Goal: Navigation & Orientation: Find specific page/section

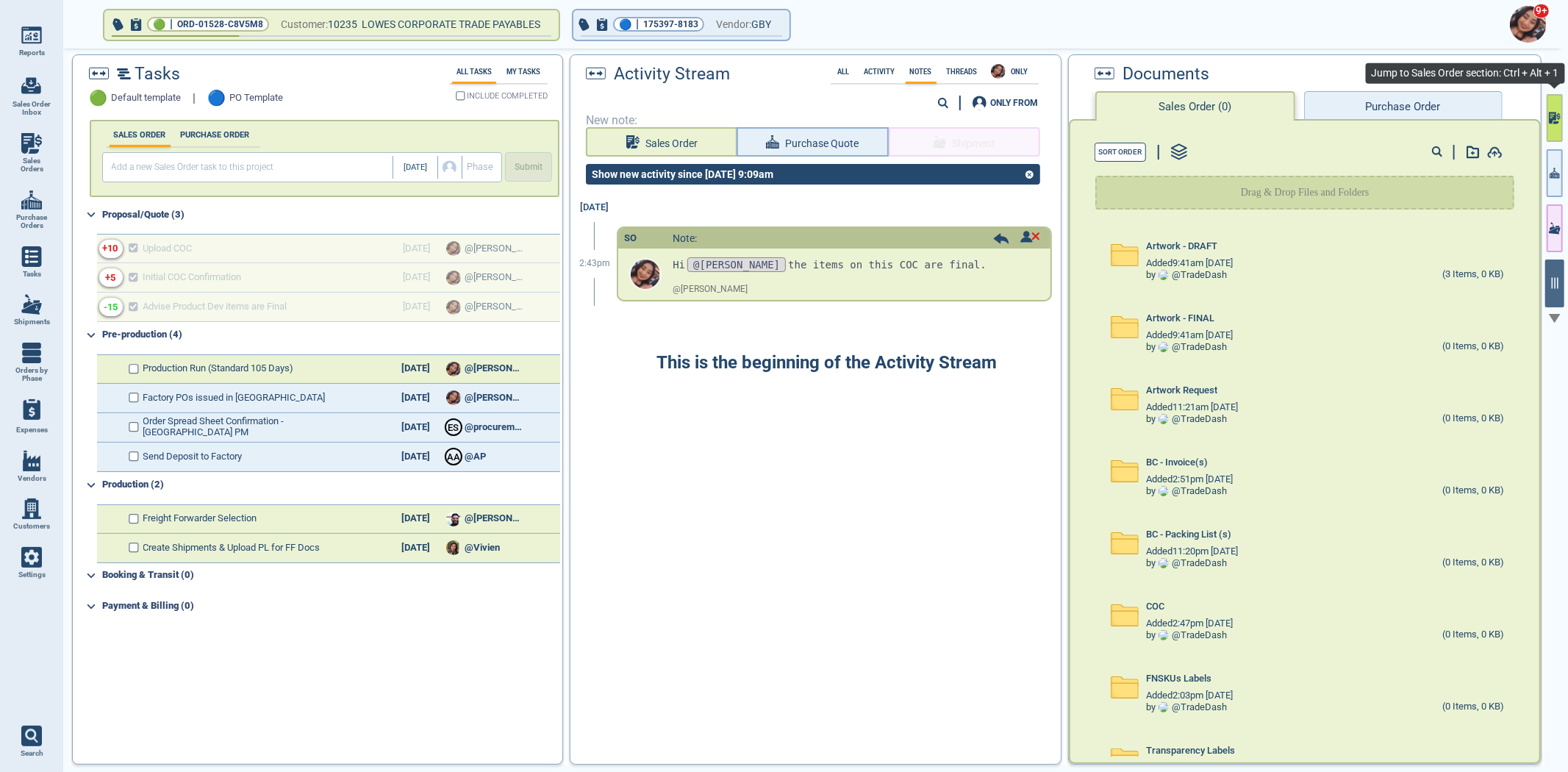
click at [1556, 117] on icon "button" at bounding box center [1552, 117] width 7 height 11
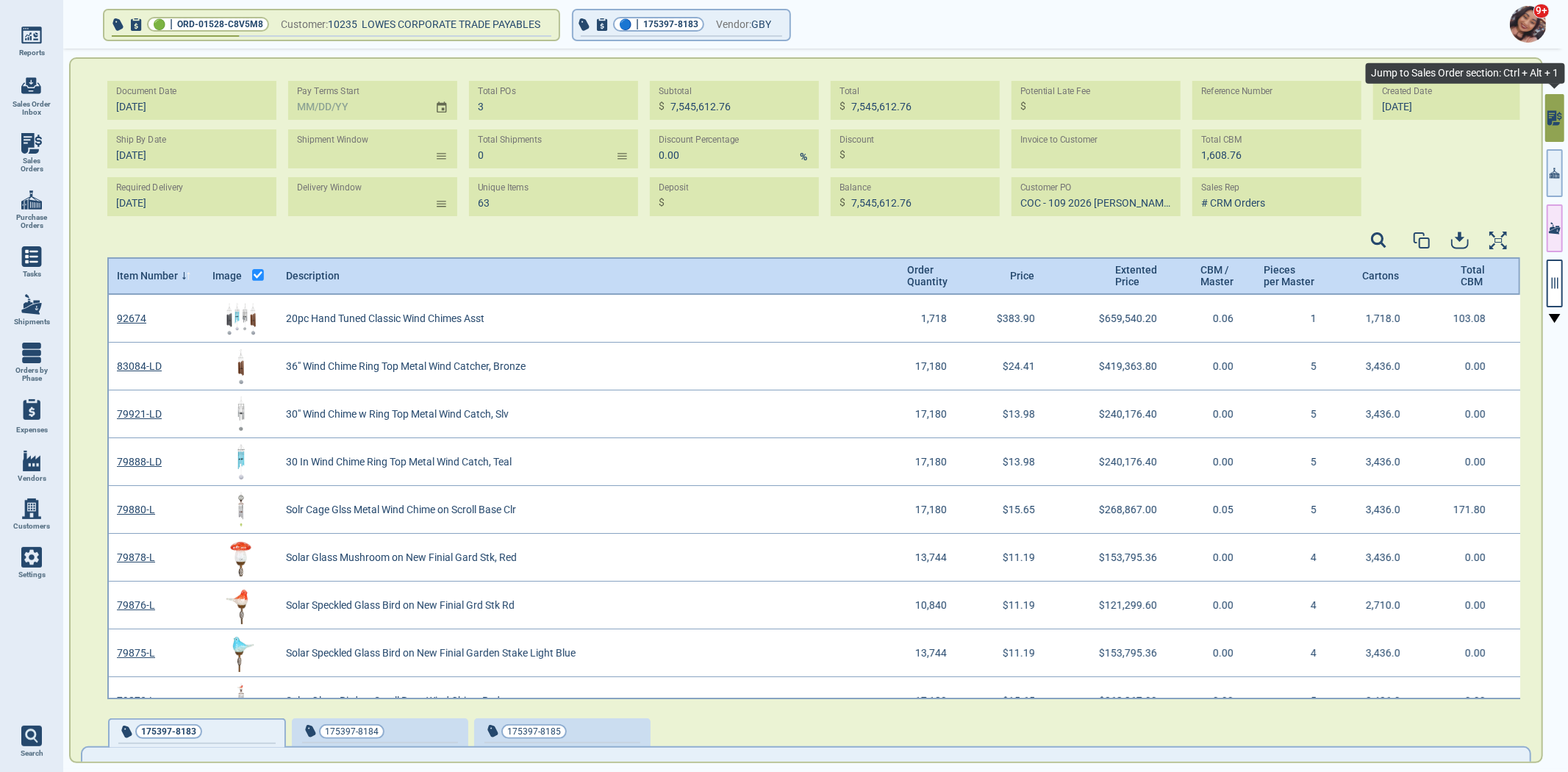
scroll to position [400, 1409]
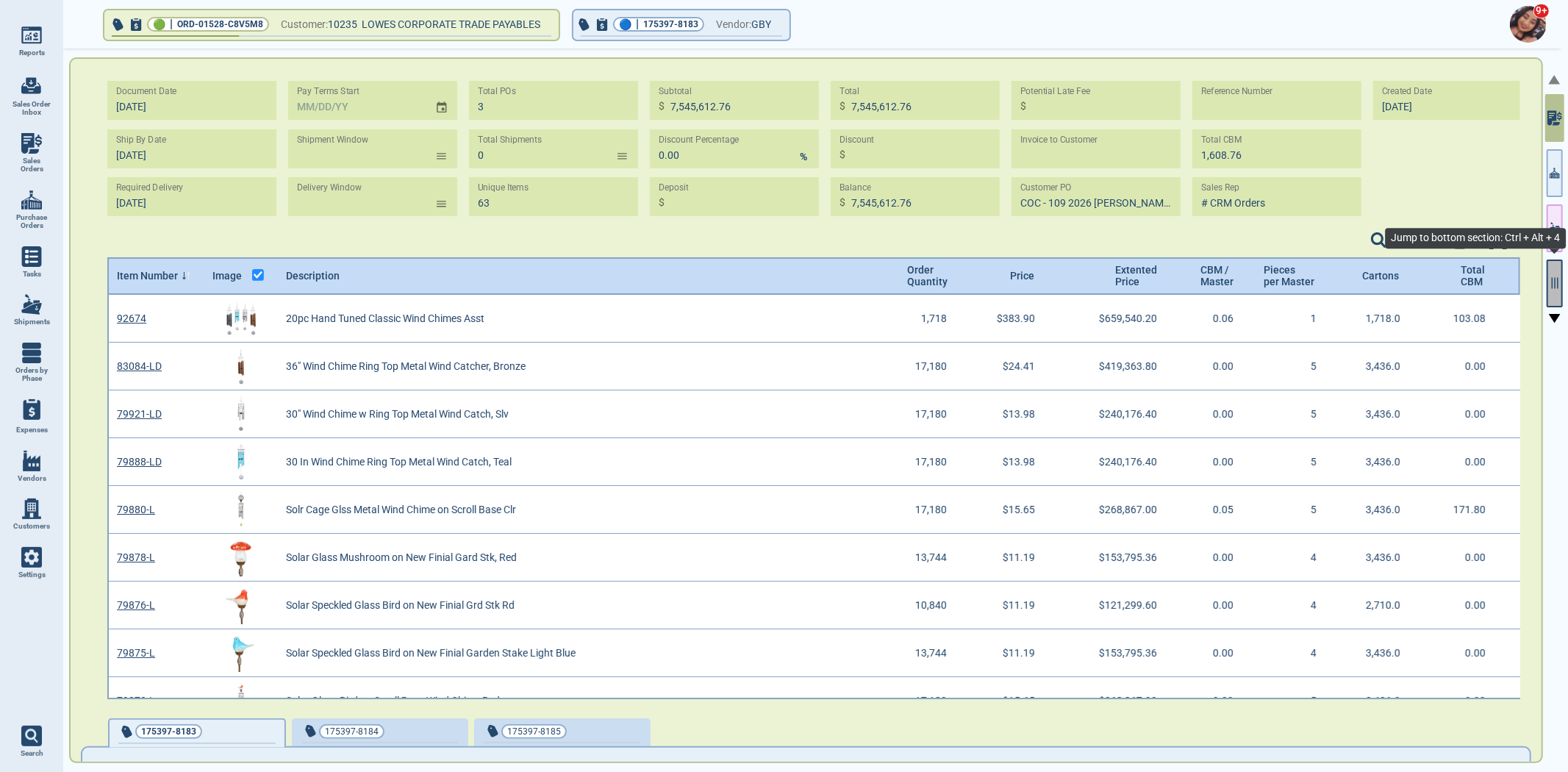
click at [1555, 281] on icon "button" at bounding box center [1556, 283] width 7 height 11
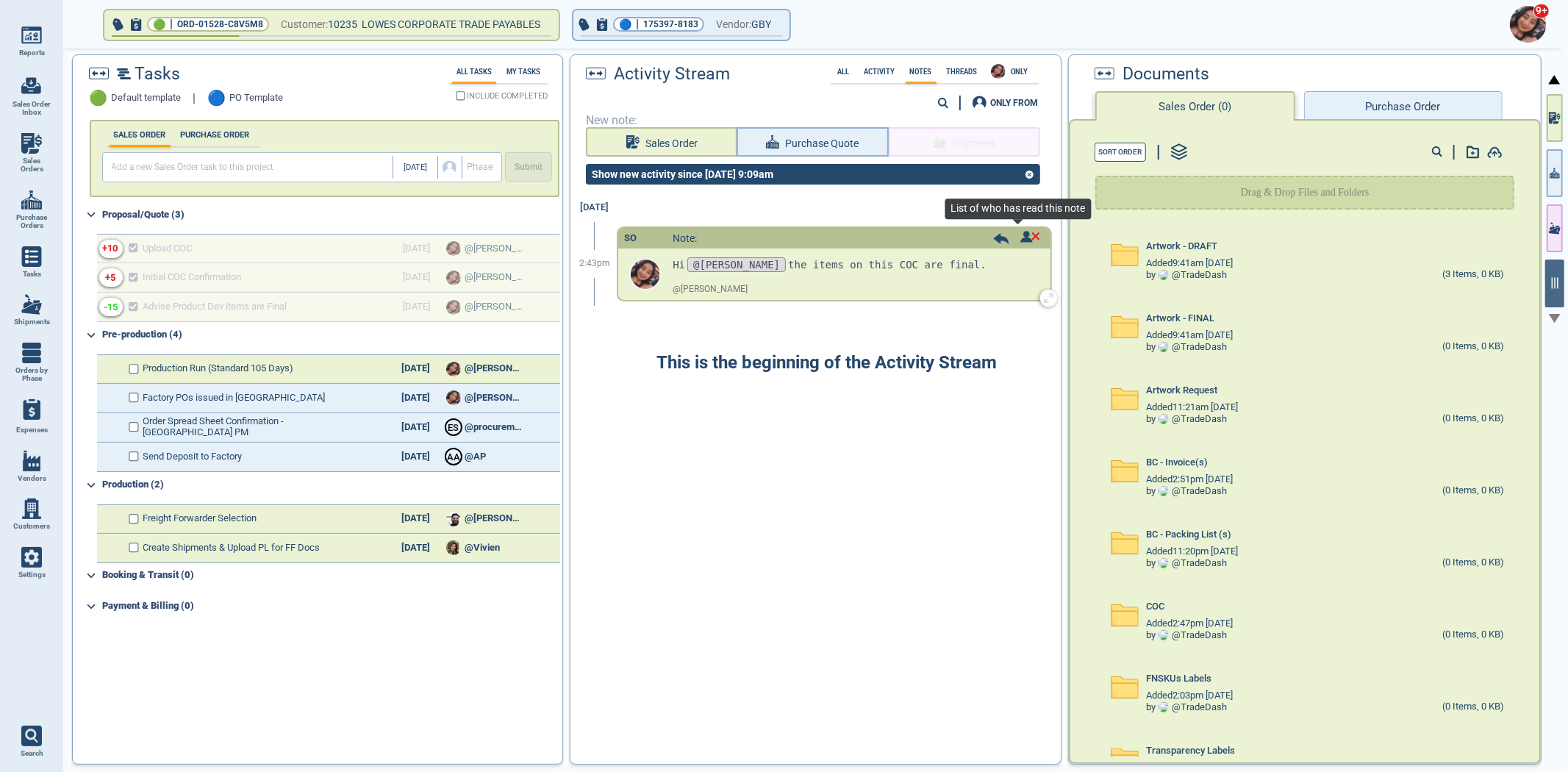
click at [1020, 238] on img at bounding box center [1030, 236] width 20 height 11
click at [895, 465] on div at bounding box center [784, 386] width 1568 height 772
drag, startPoint x: 1369, startPoint y: 206, endPoint x: 1538, endPoint y: 112, distance: 193.4
click at [1538, 112] on div "Documents Sales Order (0) Purchase Order Sort Order Drag & Drop Files and Folde…" at bounding box center [1305, 409] width 473 height 710
click at [1519, 101] on div "Documents Sales Order (0) Purchase Order" at bounding box center [1305, 87] width 472 height 64
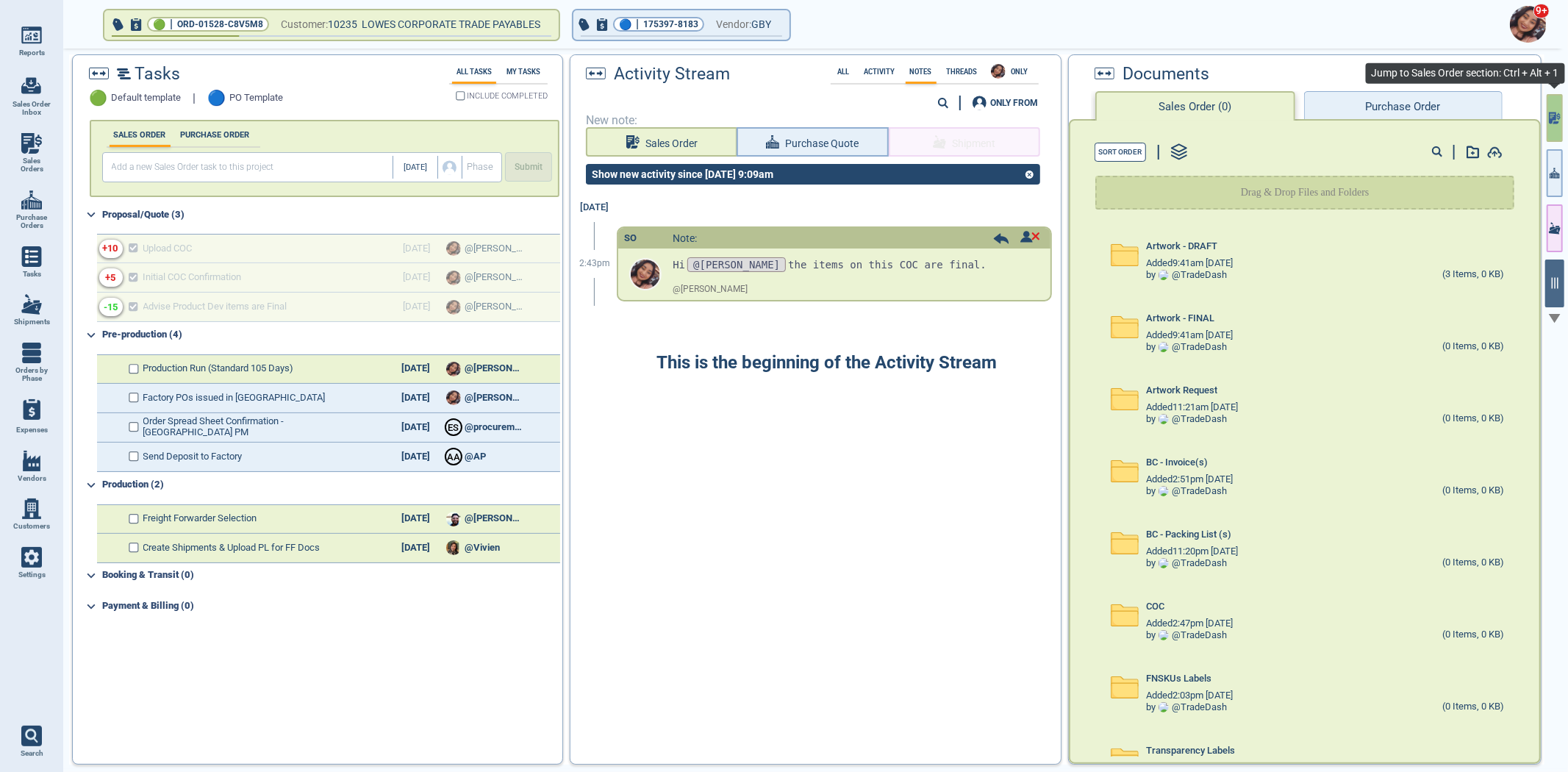
click at [1557, 102] on button "button" at bounding box center [1555, 117] width 16 height 48
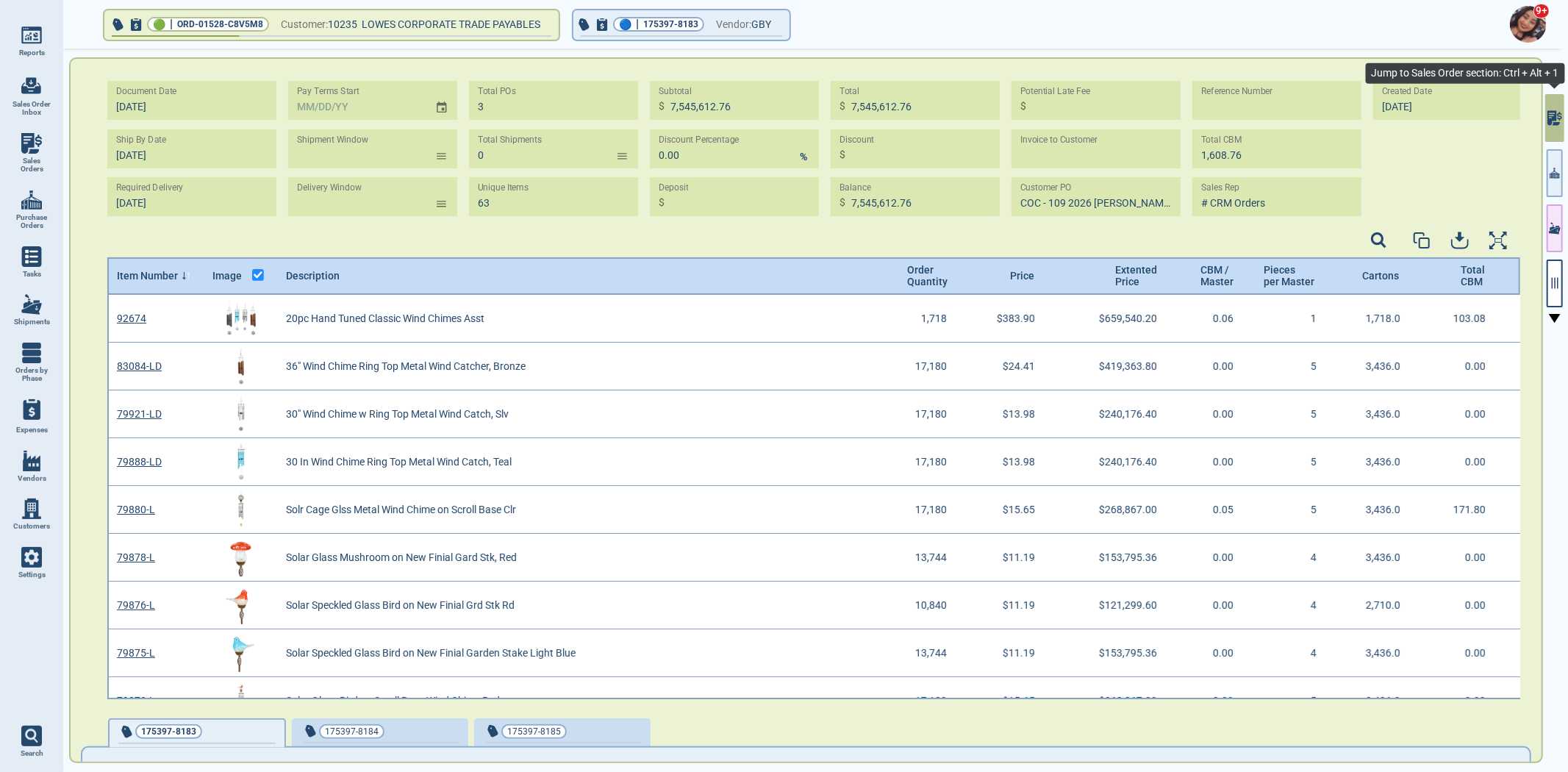
scroll to position [400, 1409]
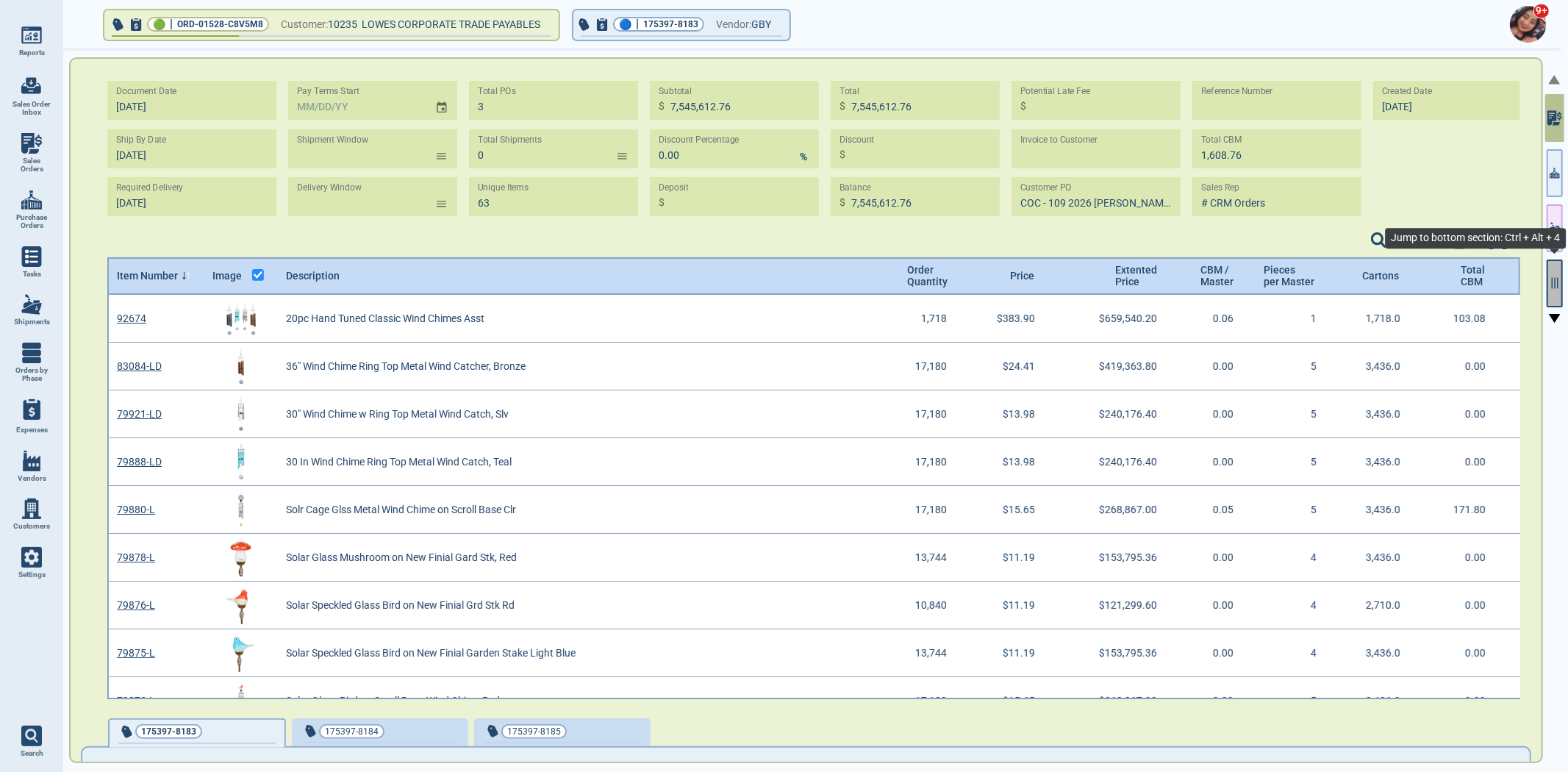
click at [1558, 301] on button "button" at bounding box center [1555, 283] width 16 height 48
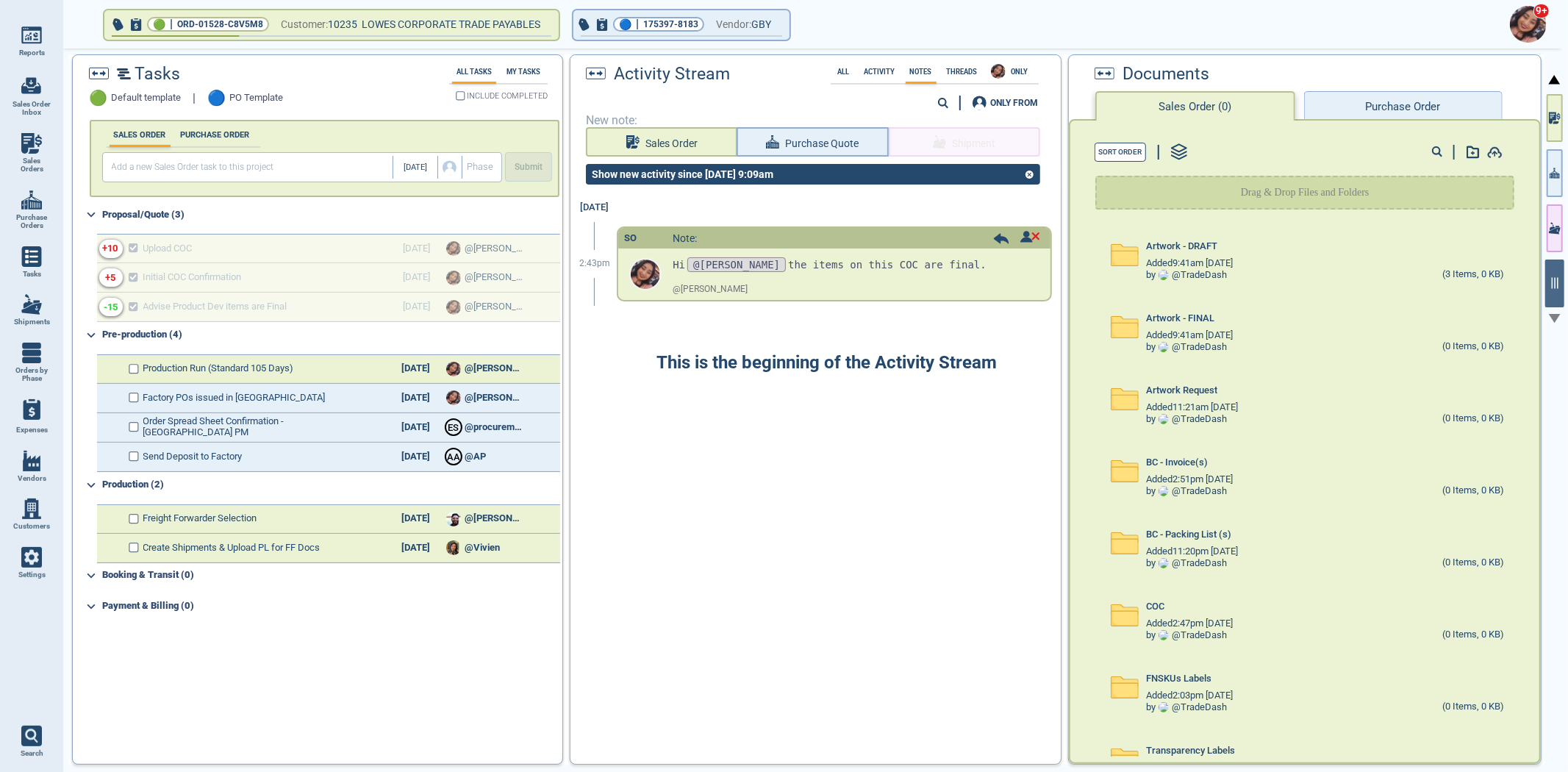
click at [777, 540] on div "[DATE] 2:43pm SO Note: Hi @[PERSON_NAME] the items on this COC are final. @ [PE…" at bounding box center [815, 474] width 490 height 562
